Goal: Transaction & Acquisition: Book appointment/travel/reservation

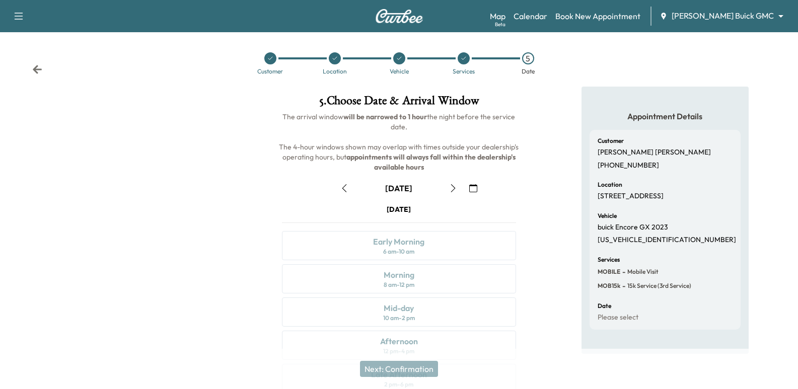
click at [756, 15] on body "Support Log Out Map Beta Calendar Book New Appointment [PERSON_NAME] Buick GMC …" at bounding box center [399, 194] width 798 height 389
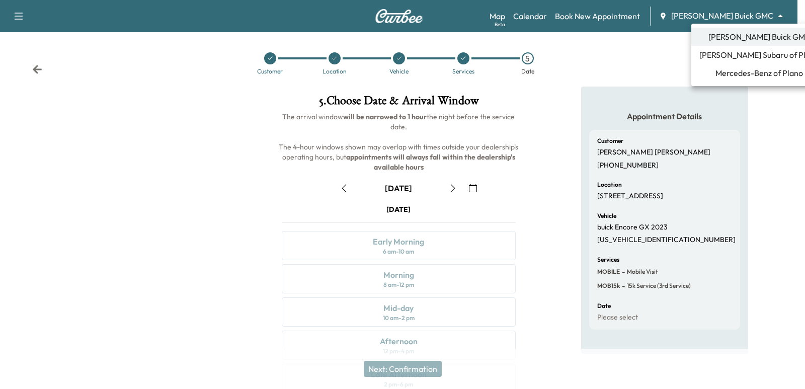
click at [739, 64] on li "Mercedes-Benz of Plano" at bounding box center [760, 73] width 136 height 18
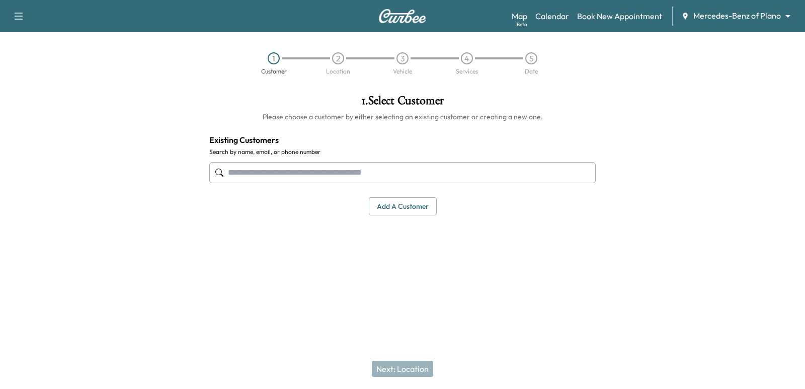
click at [438, 160] on div at bounding box center [402, 172] width 387 height 33
click at [440, 171] on input "text" at bounding box center [402, 172] width 387 height 21
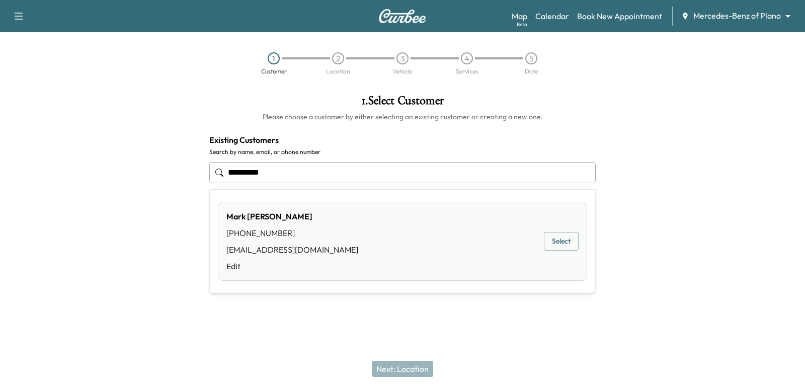
click at [563, 246] on button "Select" at bounding box center [561, 241] width 35 height 19
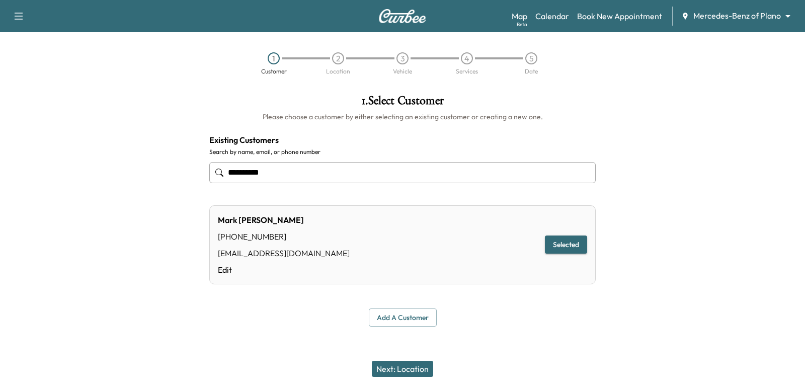
type input "**********"
click at [409, 379] on div "Next: Location" at bounding box center [402, 369] width 805 height 40
click at [407, 366] on button "Next: Location" at bounding box center [402, 369] width 61 height 16
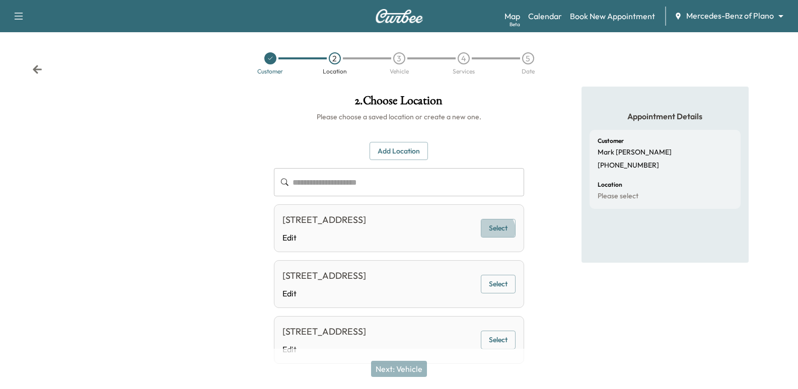
click at [497, 237] on button "Select" at bounding box center [498, 228] width 35 height 19
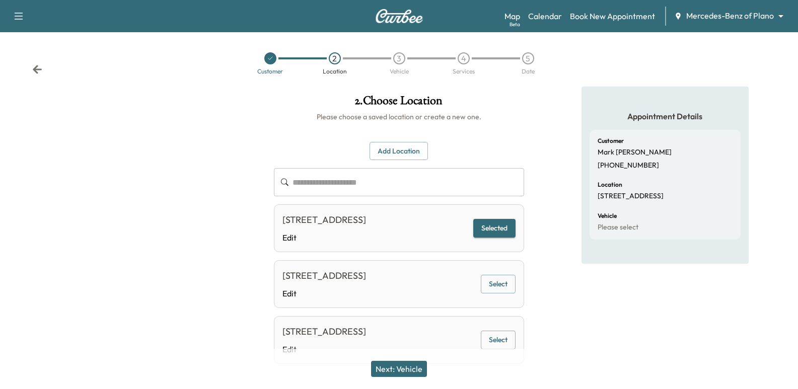
click at [411, 370] on button "Next: Vehicle" at bounding box center [399, 369] width 56 height 16
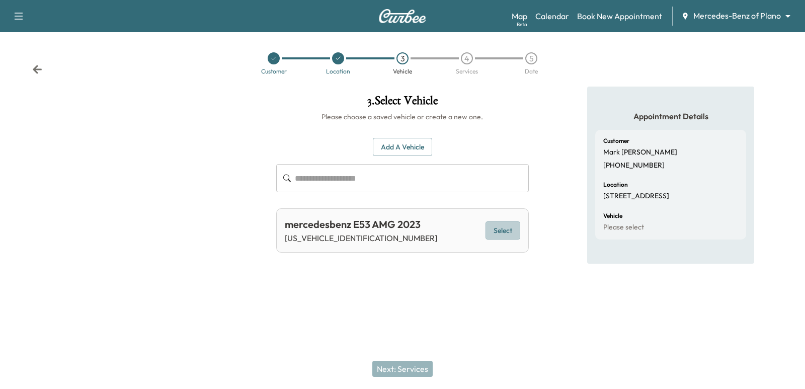
click at [507, 229] on button "Select" at bounding box center [503, 230] width 35 height 19
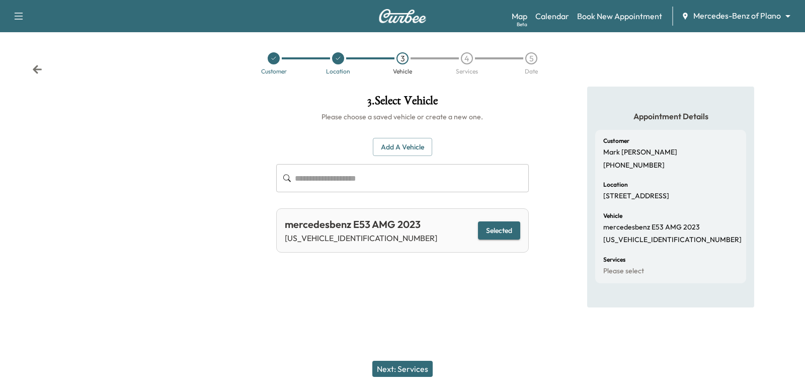
click at [415, 371] on button "Next: Services" at bounding box center [402, 369] width 60 height 16
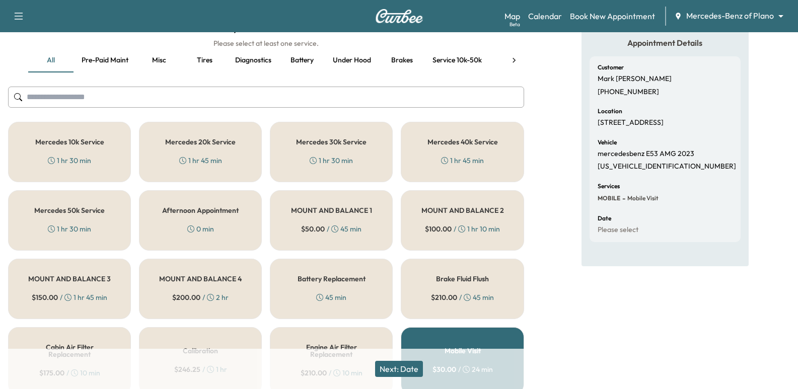
scroll to position [101, 0]
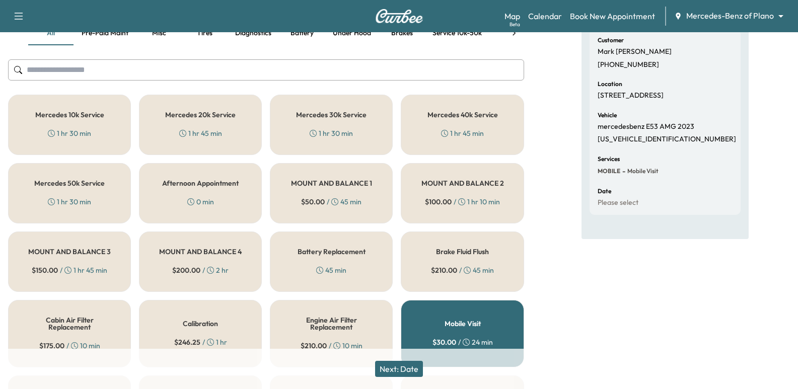
click at [56, 133] on div "1 hr 30 min" at bounding box center [69, 133] width 43 height 10
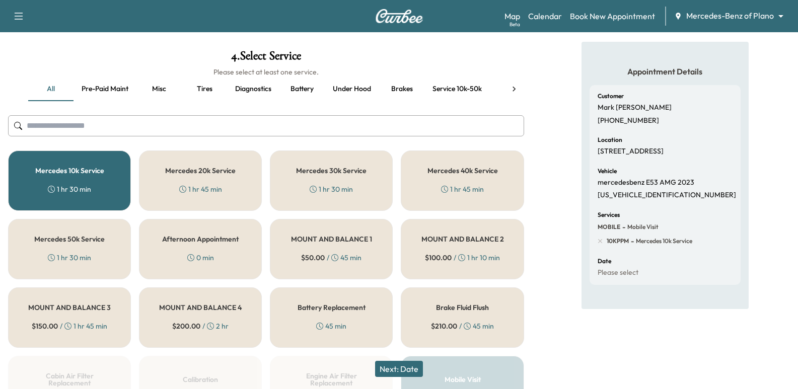
scroll to position [0, 0]
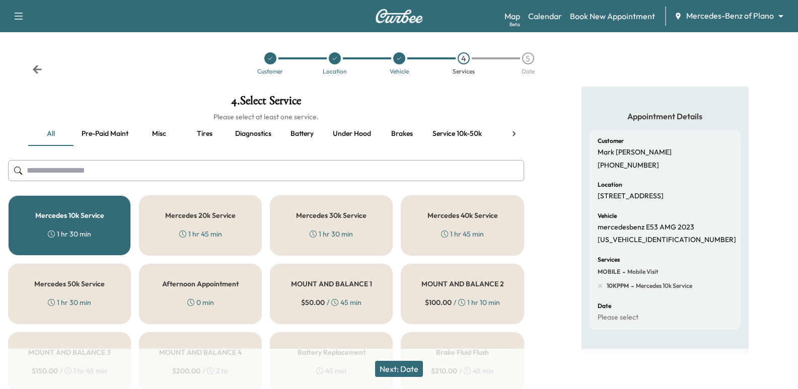
click at [628, 166] on p "[PHONE_NUMBER]" at bounding box center [627, 165] width 61 height 9
drag, startPoint x: 628, startPoint y: 166, endPoint x: 675, endPoint y: 129, distance: 59.6
click at [675, 129] on div "Appointment Details Customer [PERSON_NAME] [PHONE_NUMBER] Location [STREET_ADDR…" at bounding box center [664, 220] width 167 height 267
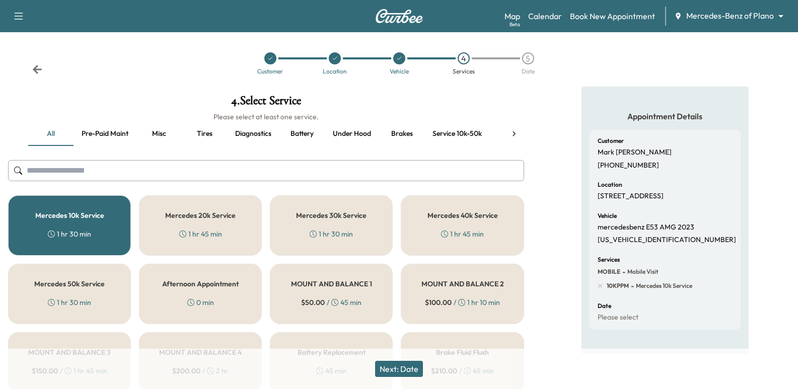
click at [641, 245] on p "[US_VEHICLE_IDENTIFICATION_NUMBER]" at bounding box center [666, 240] width 138 height 9
copy p "[US_VEHICLE_IDENTIFICATION_NUMBER]"
